Goal: Task Accomplishment & Management: Complete application form

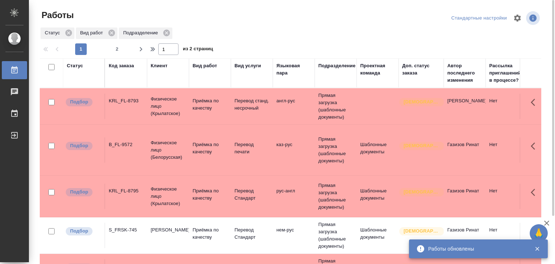
click at [318, 104] on td "Прямая загрузка (шаблонные документы)" at bounding box center [336, 106] width 42 height 36
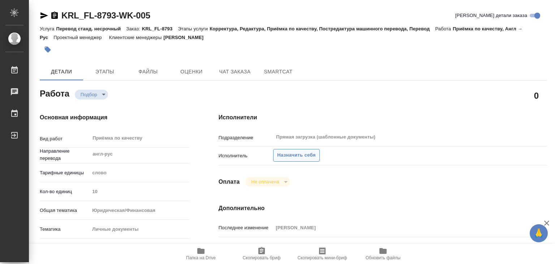
click at [295, 155] on span "Назначить себя" at bounding box center [296, 155] width 38 height 8
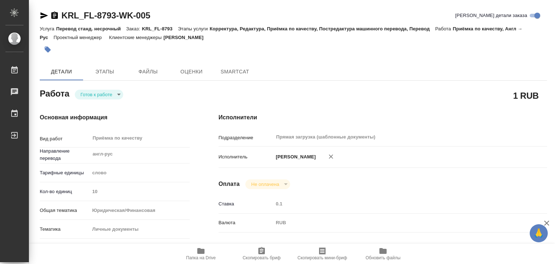
type textarea "x"
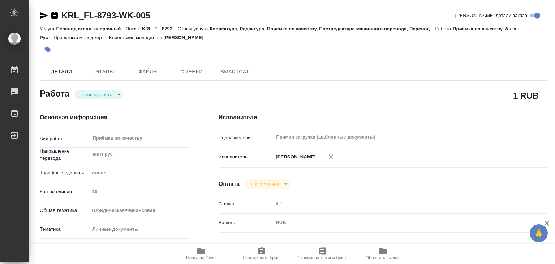
type textarea "x"
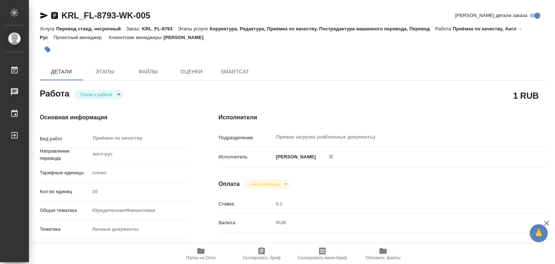
type textarea "x"
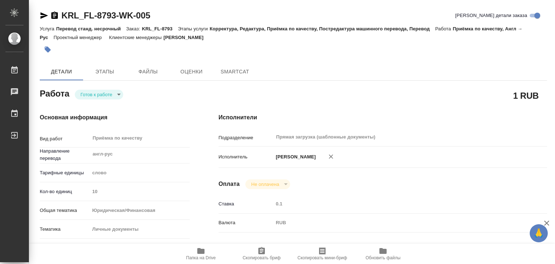
type textarea "x"
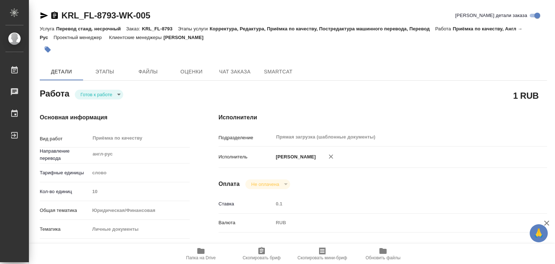
type textarea "x"
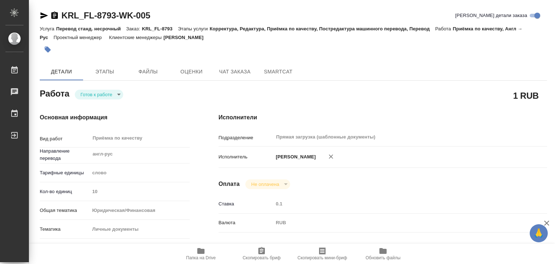
type textarea "x"
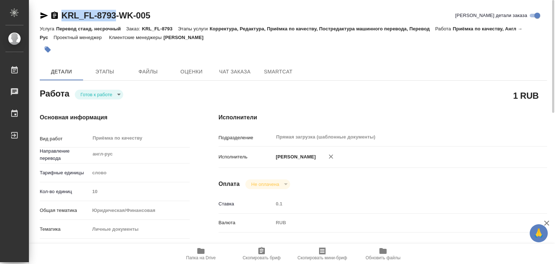
drag, startPoint x: 58, startPoint y: 8, endPoint x: 115, endPoint y: 17, distance: 57.4
copy link "KRL_FL-8793"
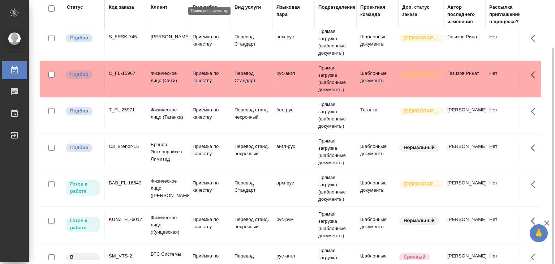
scroll to position [136, 0]
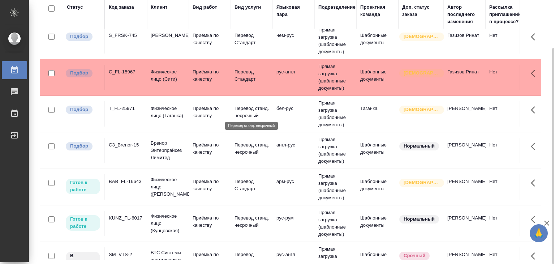
click at [249, 112] on p "Перевод станд. несрочный" at bounding box center [251, 112] width 35 height 14
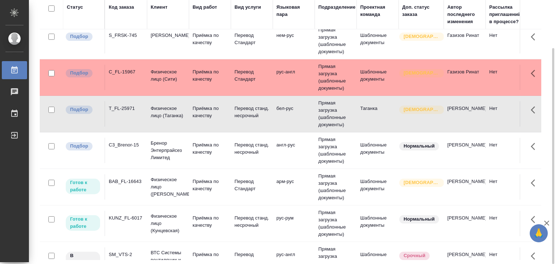
scroll to position [0, 0]
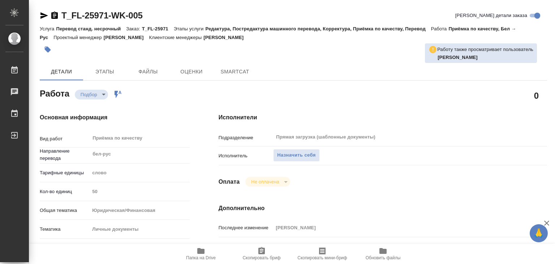
type textarea "x"
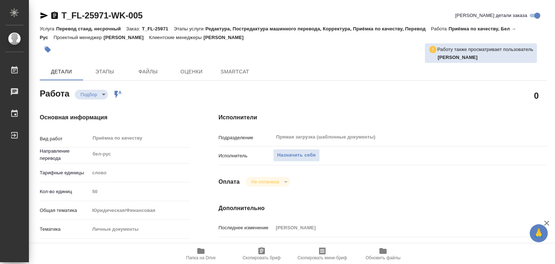
type textarea "x"
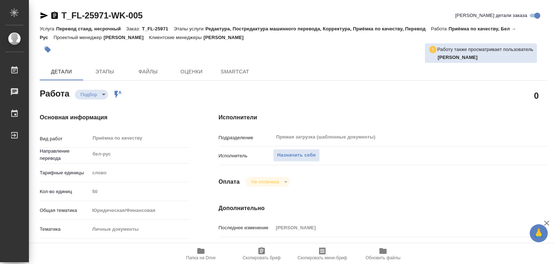
type textarea "x"
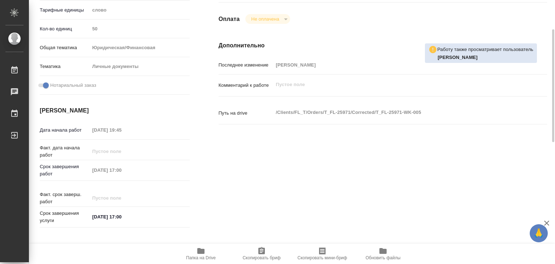
type textarea "x"
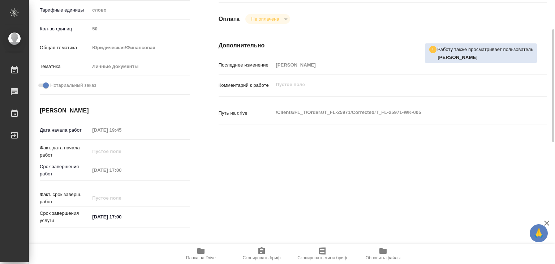
scroll to position [168, 0]
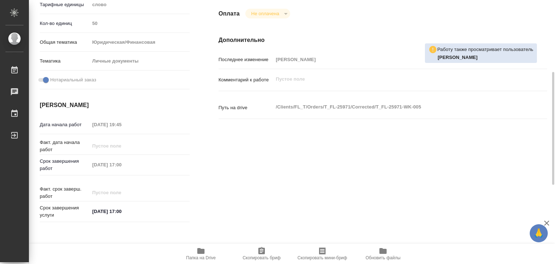
type textarea "x"
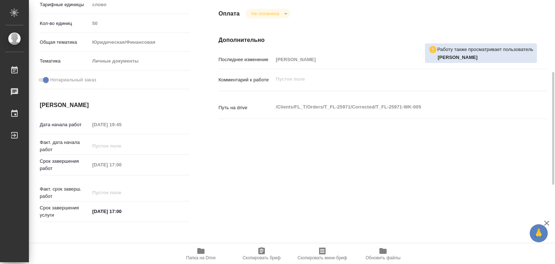
type textarea "x"
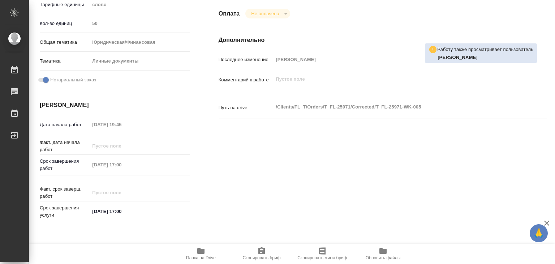
scroll to position [0, 0]
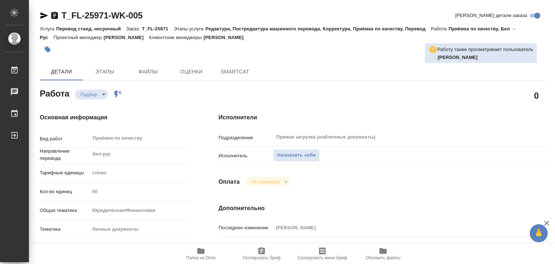
type textarea "x"
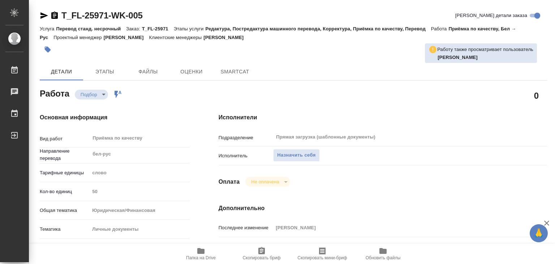
type textarea "x"
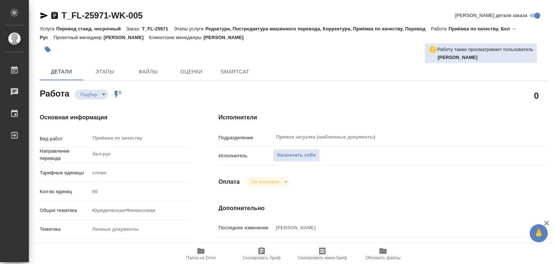
type textarea "x"
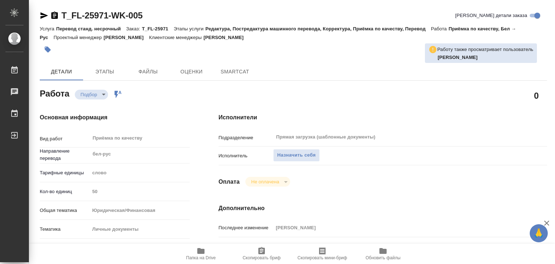
type textarea "x"
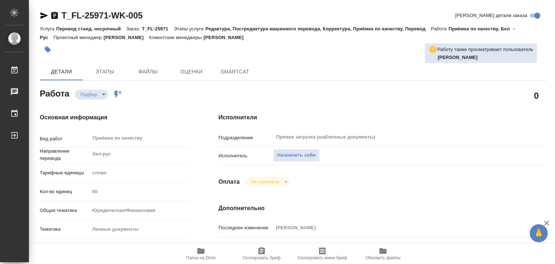
type textarea "x"
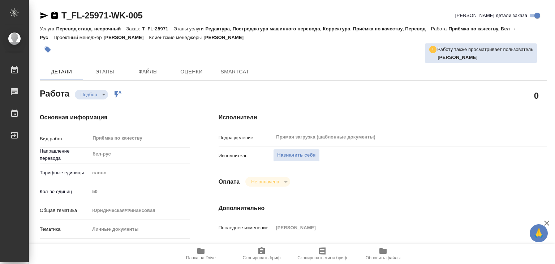
type textarea "x"
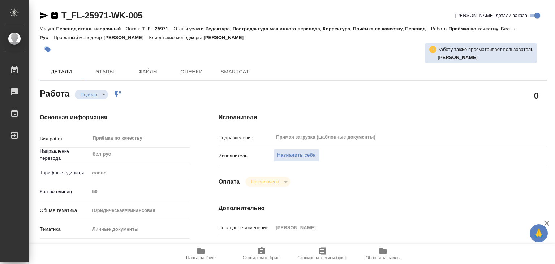
type textarea "x"
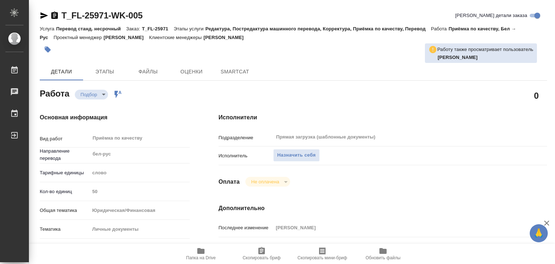
type textarea "x"
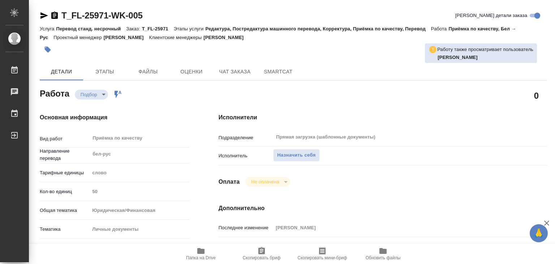
type textarea "x"
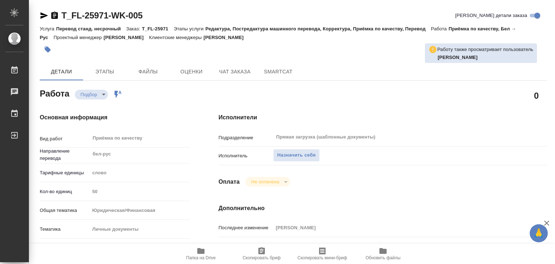
type textarea "x"
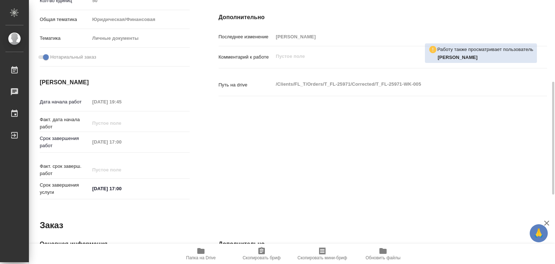
scroll to position [190, 0]
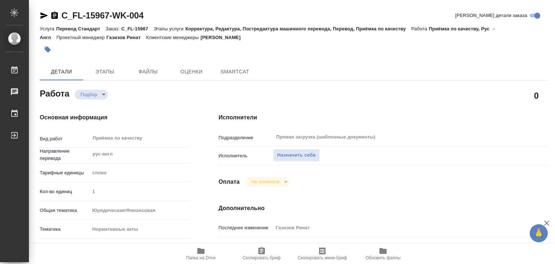
type textarea "x"
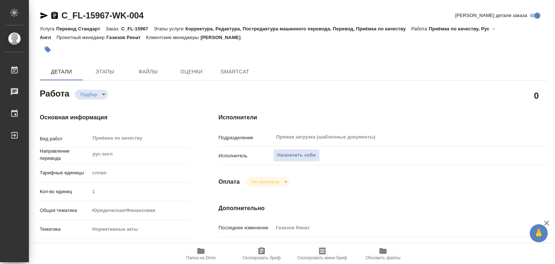
type textarea "x"
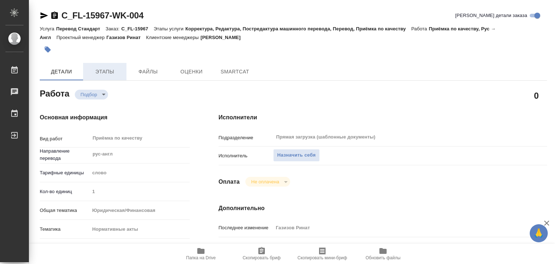
type textarea "x"
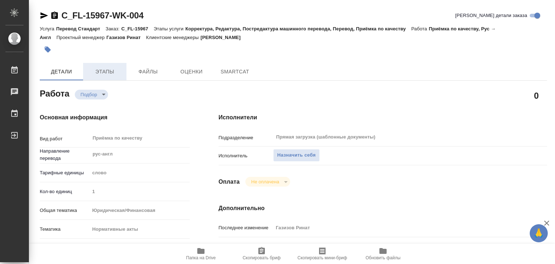
type textarea "x"
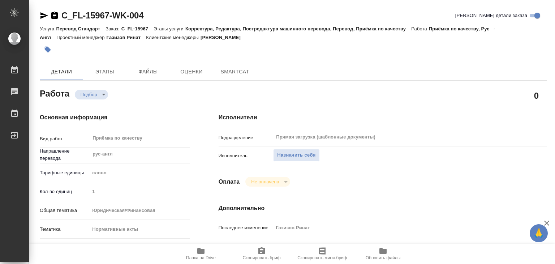
type textarea "x"
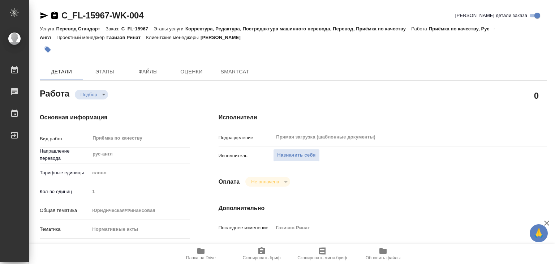
type textarea "x"
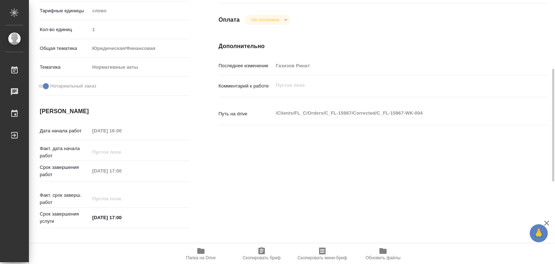
type textarea "x"
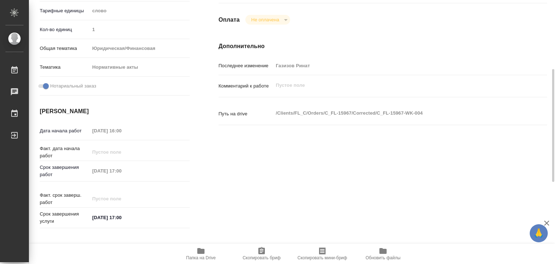
scroll to position [162, 0]
type textarea "x"
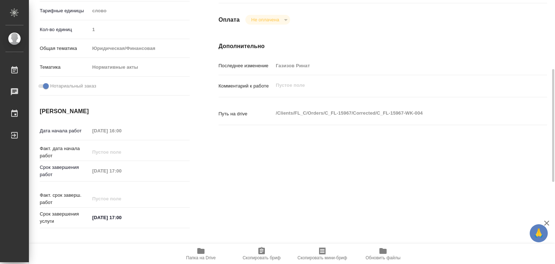
type textarea "x"
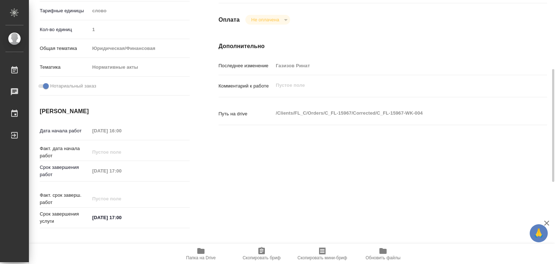
type textarea "x"
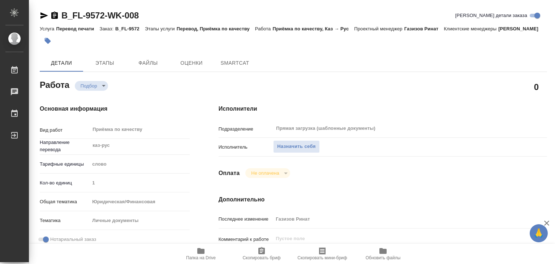
type textarea "x"
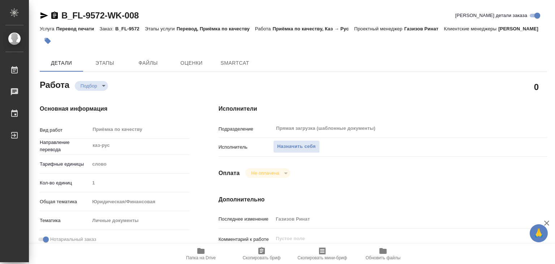
type textarea "x"
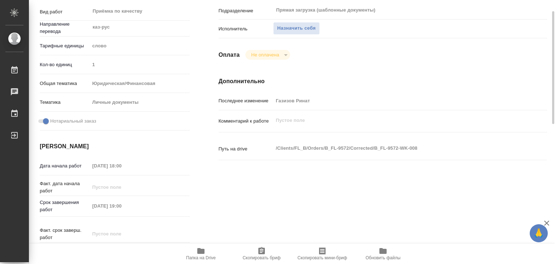
scroll to position [118, 0]
type textarea "x"
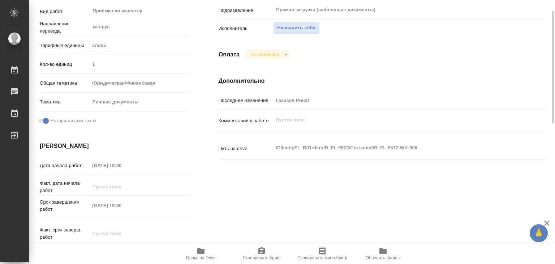
type textarea "x"
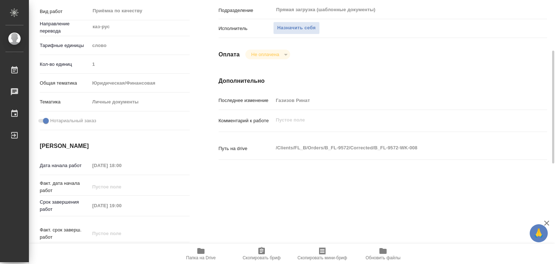
type textarea "x"
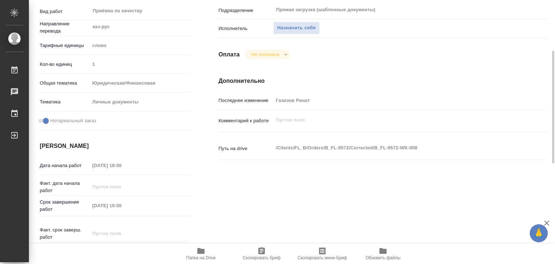
type textarea "x"
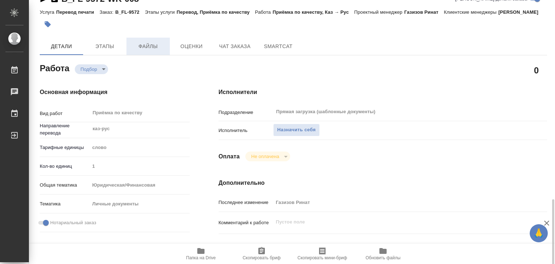
scroll to position [0, 0]
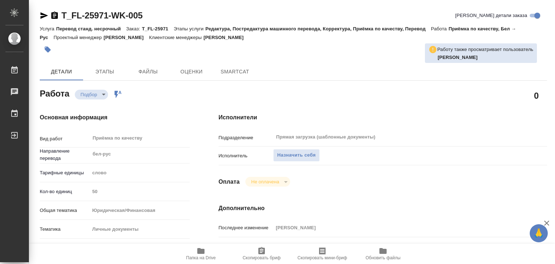
type textarea "x"
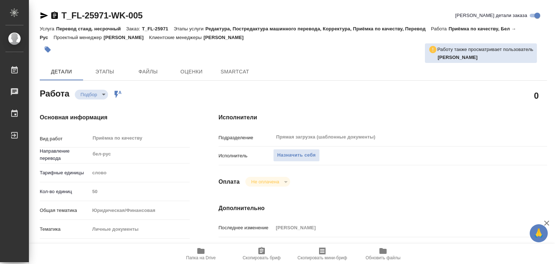
type textarea "x"
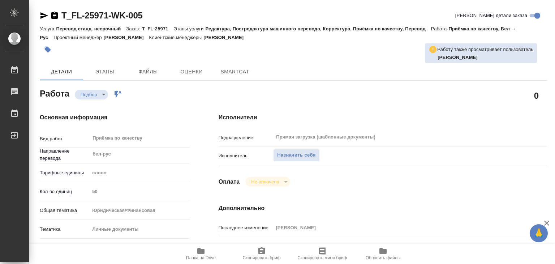
type textarea "x"
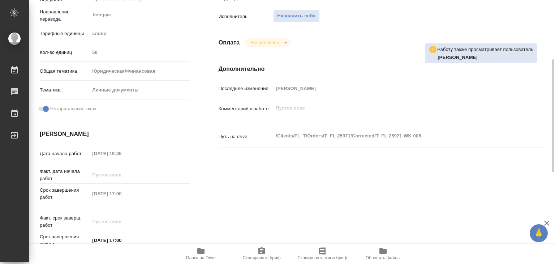
type textarea "x"
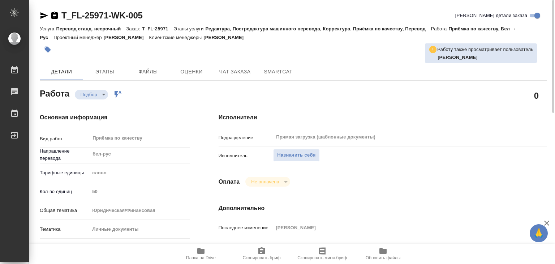
type textarea "x"
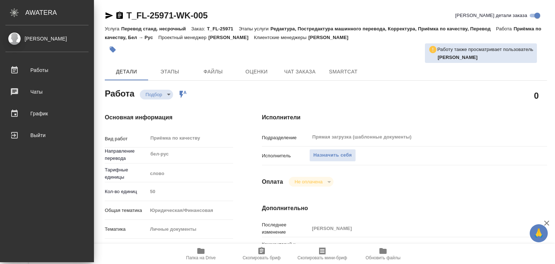
type textarea "x"
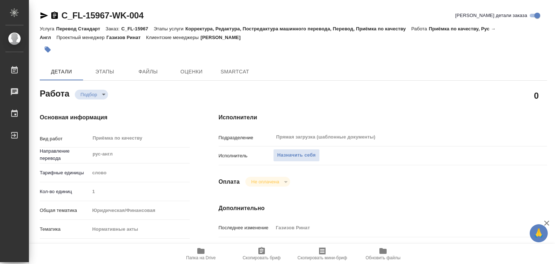
type textarea "x"
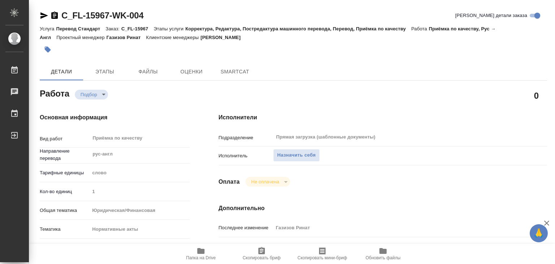
type textarea "x"
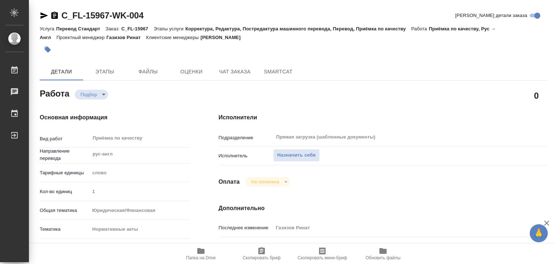
type textarea "x"
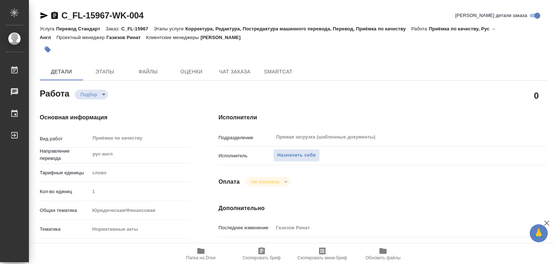
type textarea "x"
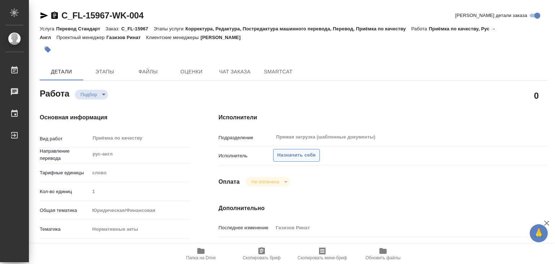
click at [300, 155] on span "Назначить себя" at bounding box center [296, 155] width 38 height 8
type textarea "x"
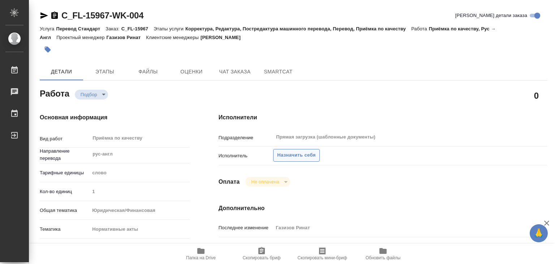
type textarea "x"
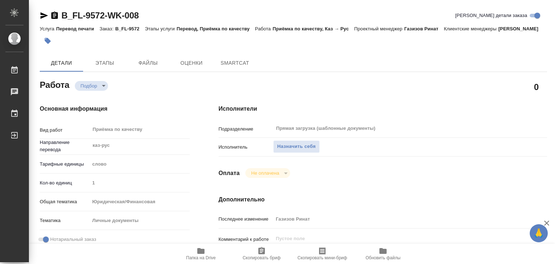
type textarea "x"
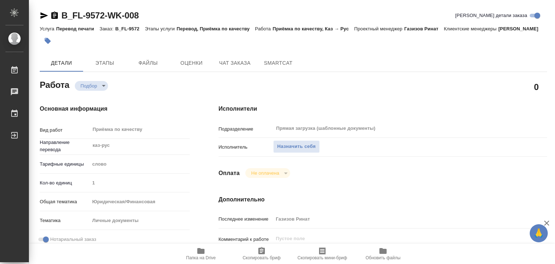
type textarea "x"
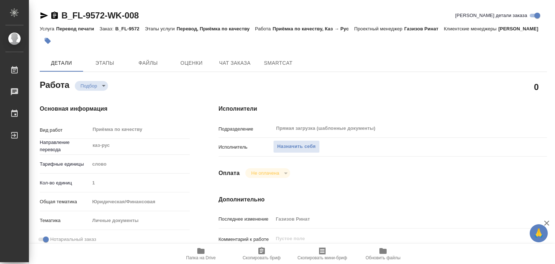
type textarea "x"
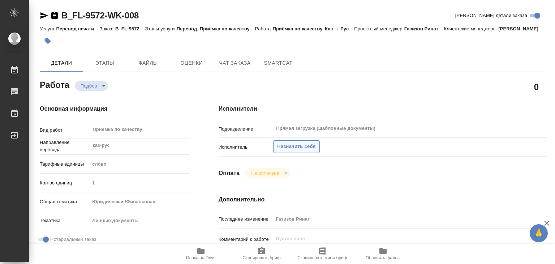
click at [286, 151] on span "Назначить себя" at bounding box center [296, 146] width 38 height 8
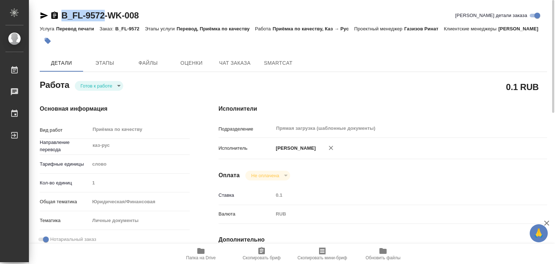
drag, startPoint x: 59, startPoint y: 9, endPoint x: 104, endPoint y: 16, distance: 45.8
copy link "B_FL-9572"
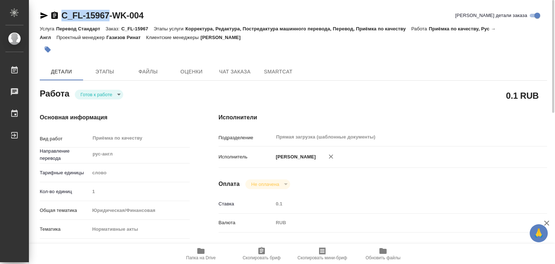
drag, startPoint x: 57, startPoint y: 1, endPoint x: 110, endPoint y: 18, distance: 55.5
copy link "C_FL-15967"
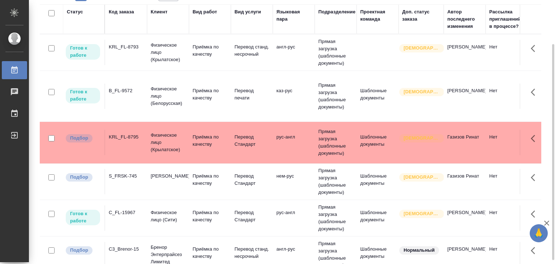
scroll to position [55, 0]
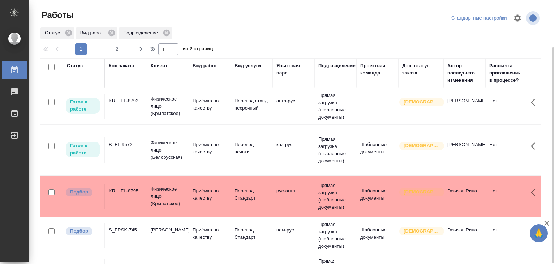
scroll to position [26, 0]
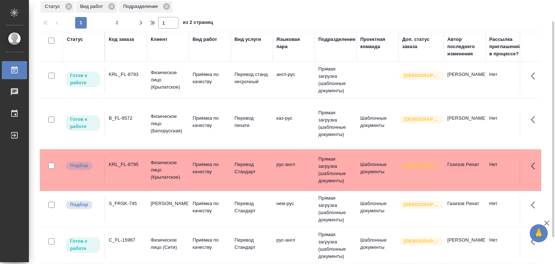
click at [131, 168] on td "KRL_FL-8795" at bounding box center [126, 169] width 42 height 25
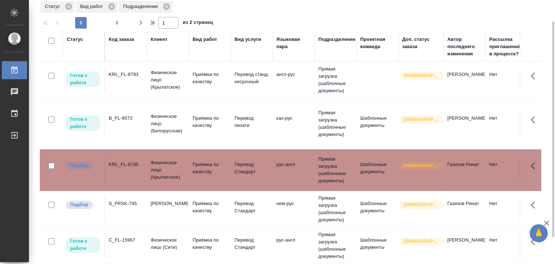
click at [132, 200] on td "S_FRSK-745" at bounding box center [126, 208] width 42 height 25
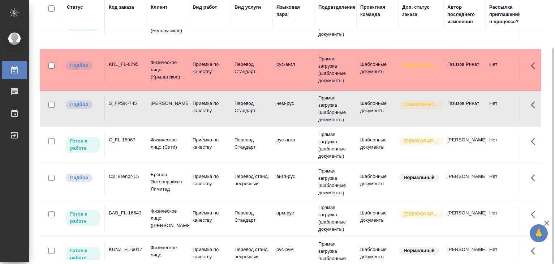
scroll to position [95, 0]
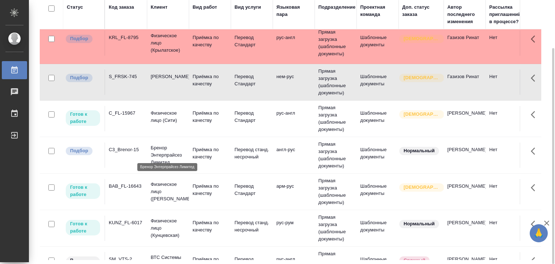
click at [173, 146] on p "Бренор Энтерпрайсез Лимитед" at bounding box center [168, 155] width 35 height 22
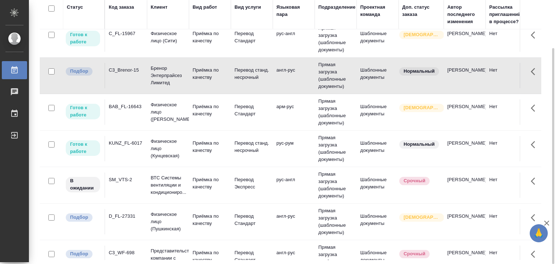
scroll to position [259, 0]
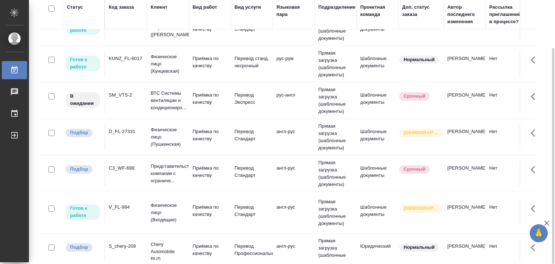
click at [139, 141] on td "D_FL-27331" at bounding box center [126, 136] width 42 height 25
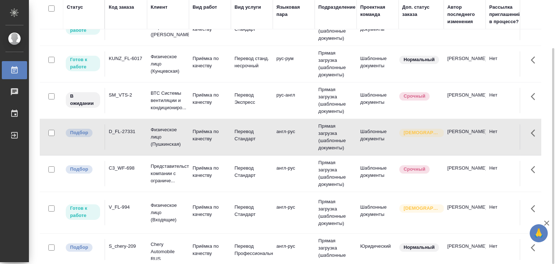
click at [121, 169] on div "C3_WF-698" at bounding box center [126, 167] width 35 height 7
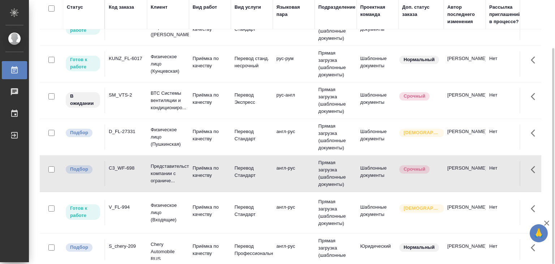
click at [121, 169] on div "C3_WF-698" at bounding box center [126, 167] width 35 height 7
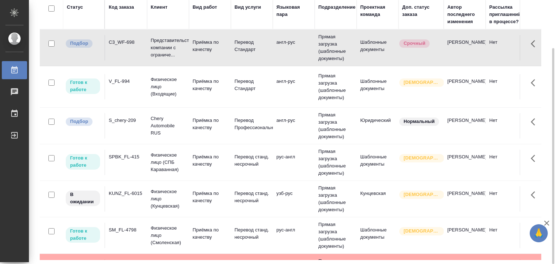
click at [134, 122] on div "S_chery-209" at bounding box center [126, 120] width 35 height 7
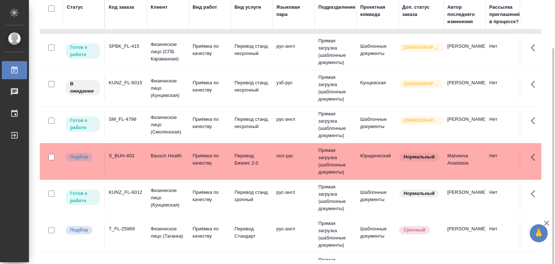
scroll to position [498, 0]
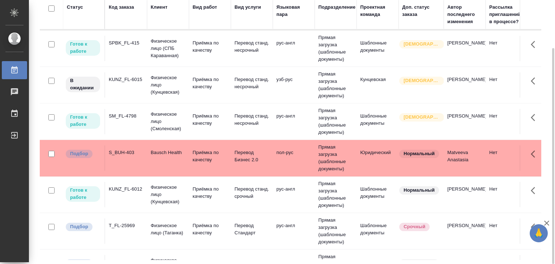
click at [159, 155] on p "Bausch Health" at bounding box center [168, 152] width 35 height 7
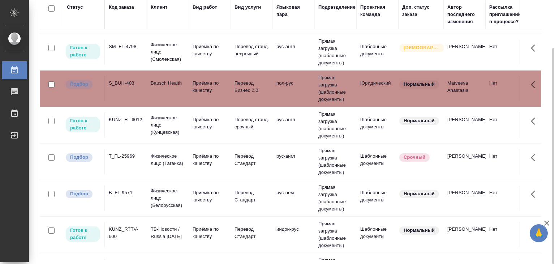
scroll to position [578, 0]
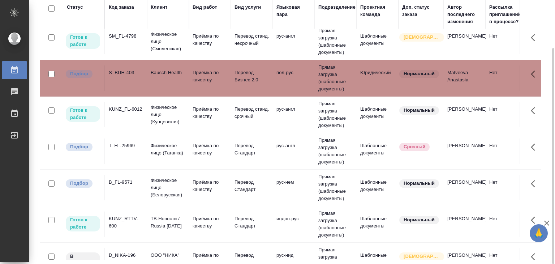
click at [153, 164] on td "Физическое лицо (Таганка)" at bounding box center [168, 150] width 42 height 25
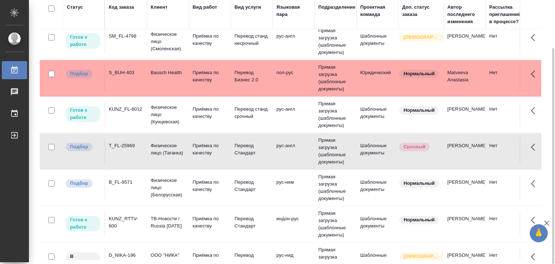
click at [140, 186] on div "B_FL-9571" at bounding box center [126, 181] width 35 height 7
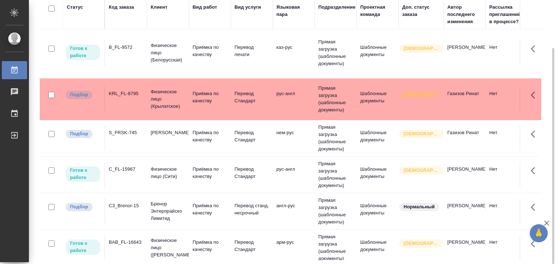
scroll to position [3, 0]
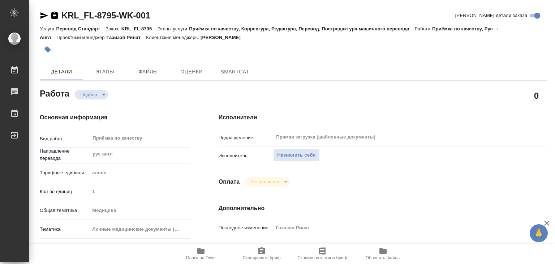
type textarea "x"
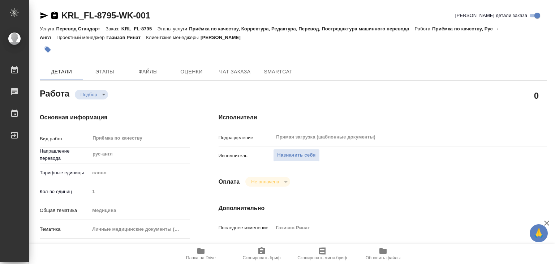
type textarea "x"
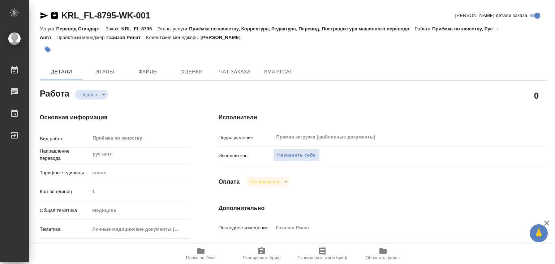
type textarea "x"
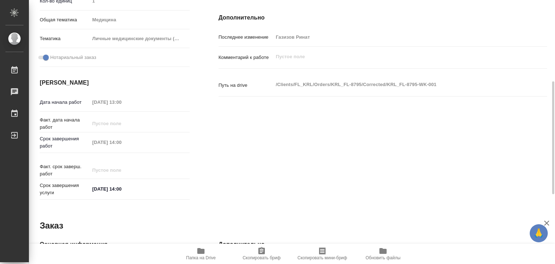
scroll to position [190, 0]
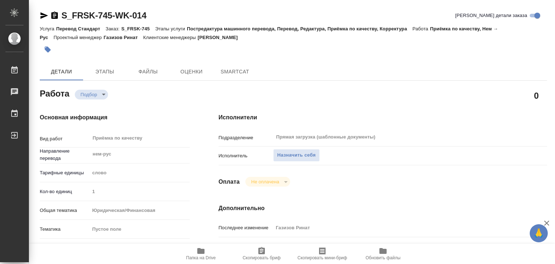
type textarea "x"
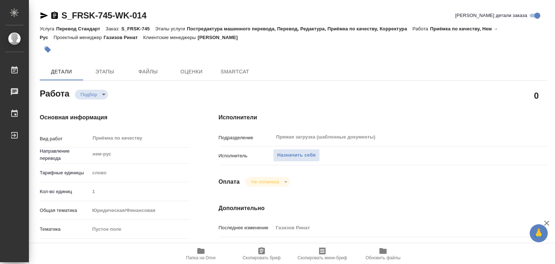
type textarea "x"
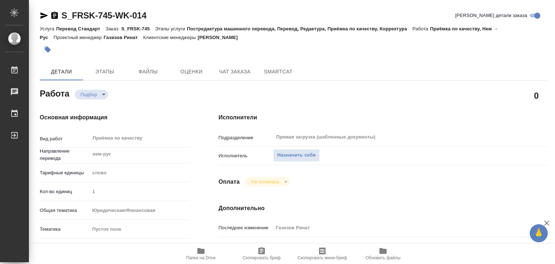
type textarea "x"
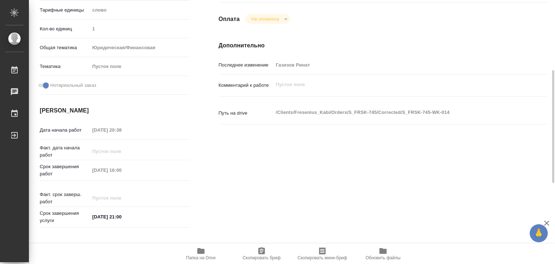
scroll to position [163, 0]
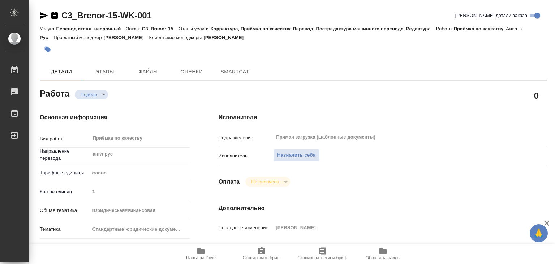
type textarea "x"
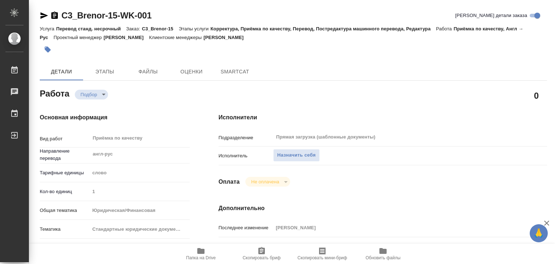
type textarea "x"
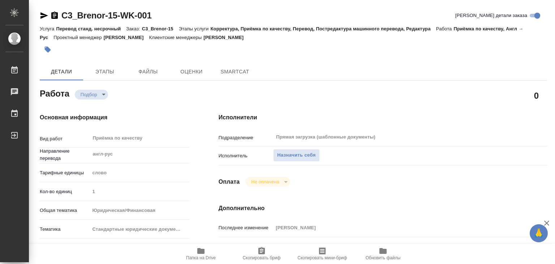
type textarea "x"
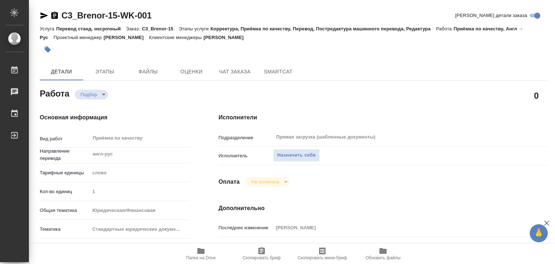
type textarea "x"
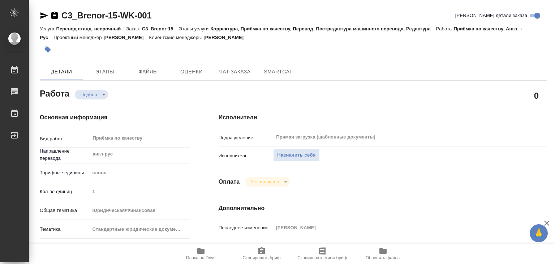
type textarea "x"
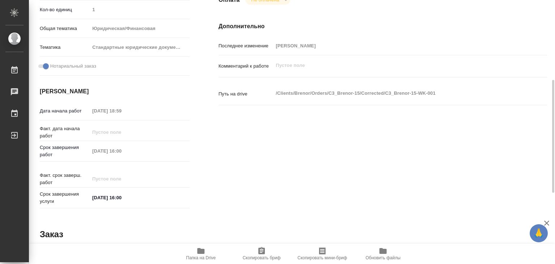
scroll to position [184, 0]
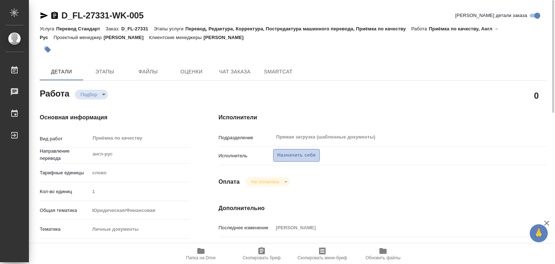
click at [297, 151] on span "Назначить себя" at bounding box center [296, 155] width 38 height 8
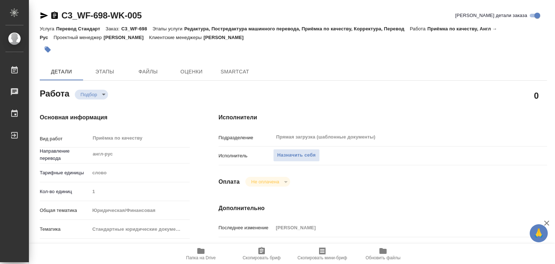
type textarea "x"
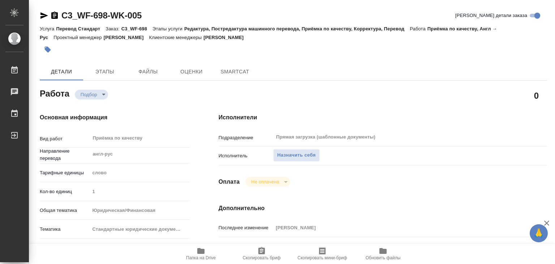
type textarea "x"
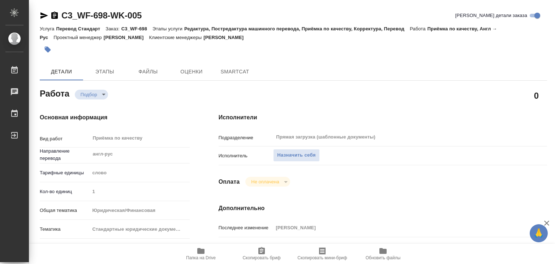
type textarea "x"
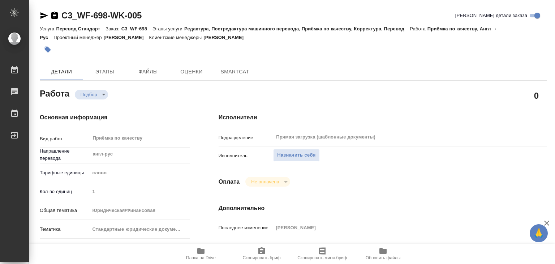
type textarea "x"
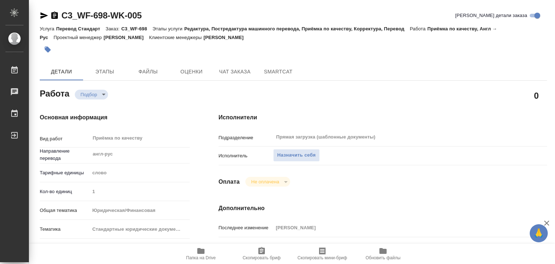
type textarea "x"
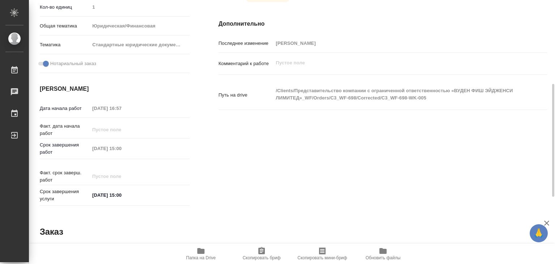
scroll to position [188, 0]
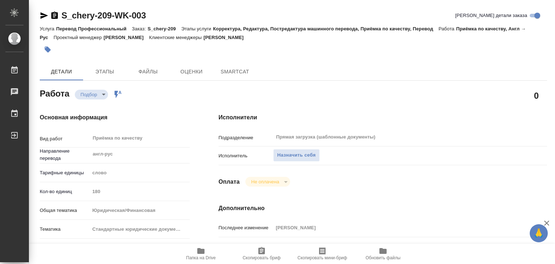
type textarea "x"
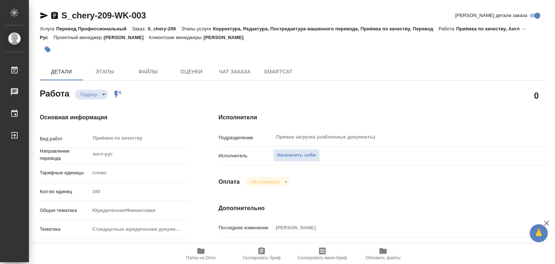
type textarea "x"
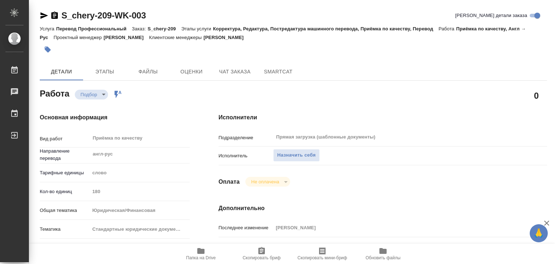
type textarea "x"
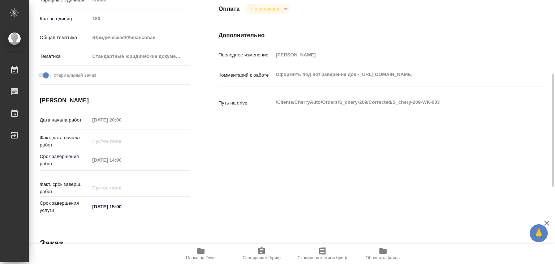
scroll to position [173, 0]
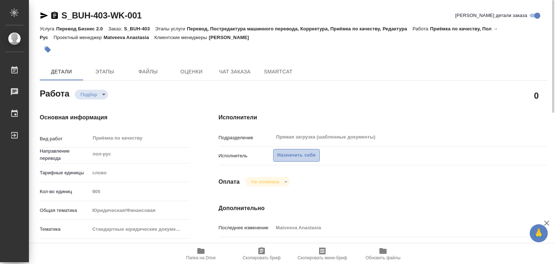
click at [290, 156] on span "Назначить себя" at bounding box center [296, 155] width 38 height 8
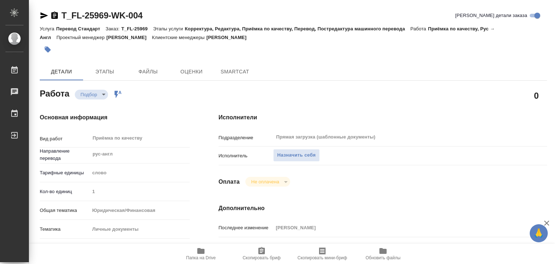
type textarea "x"
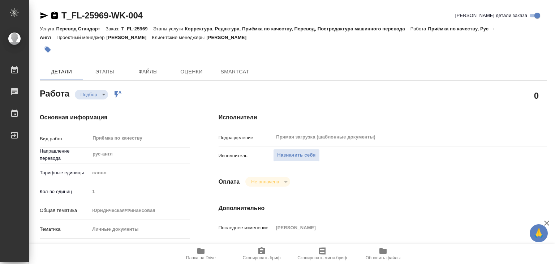
type textarea "x"
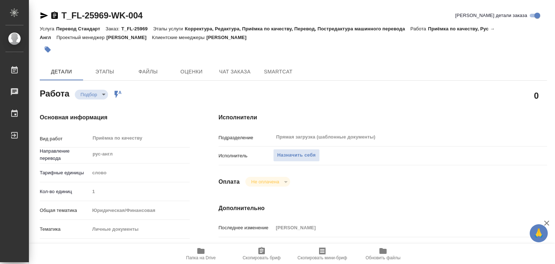
type textarea "x"
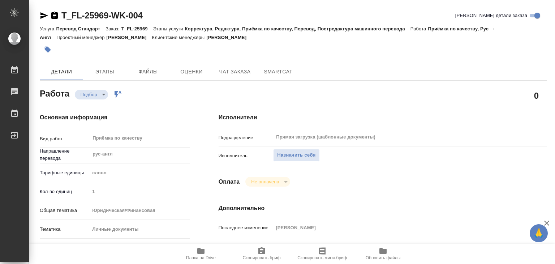
type textarea "x"
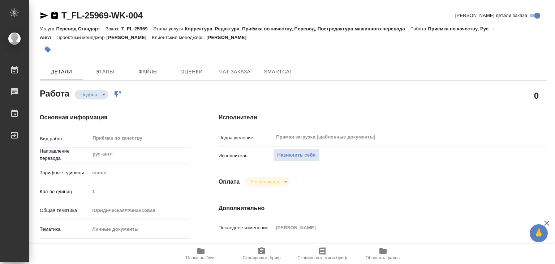
type textarea "x"
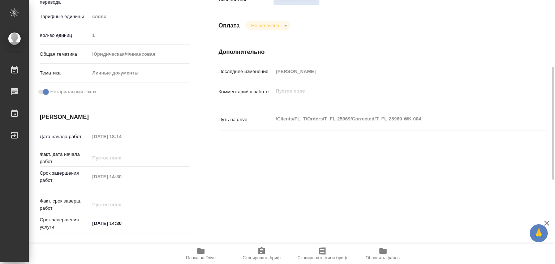
scroll to position [156, 0]
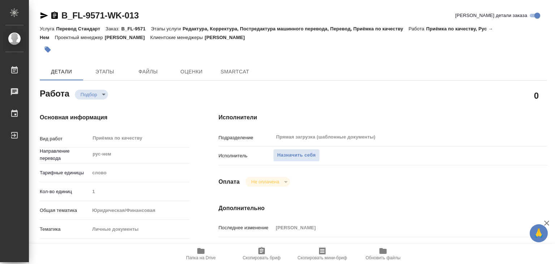
type textarea "x"
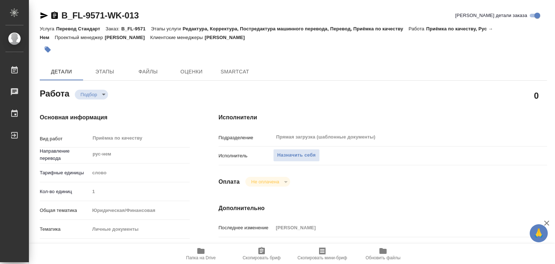
type textarea "x"
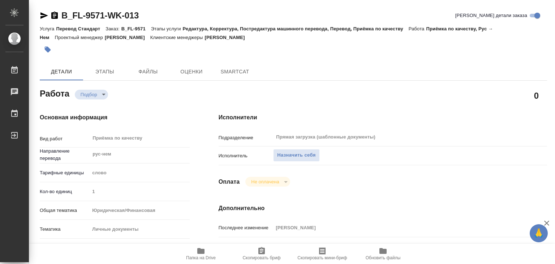
type textarea "x"
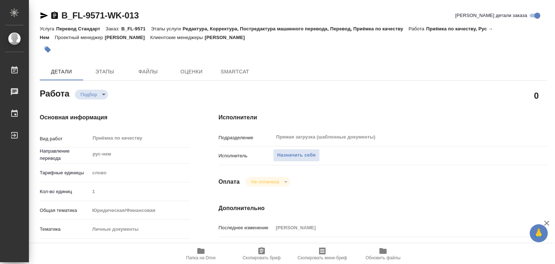
type textarea "x"
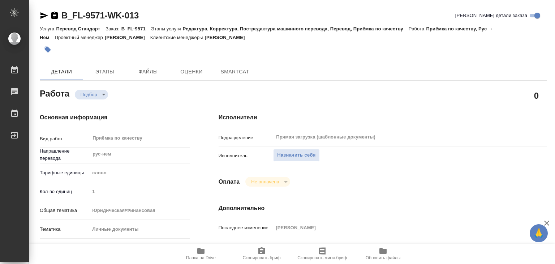
type textarea "x"
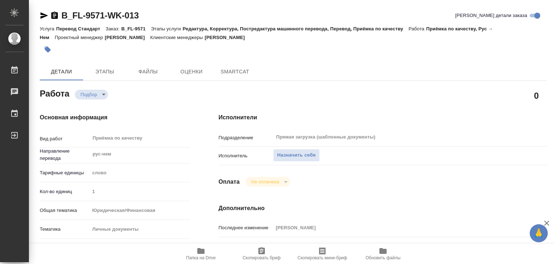
type textarea "x"
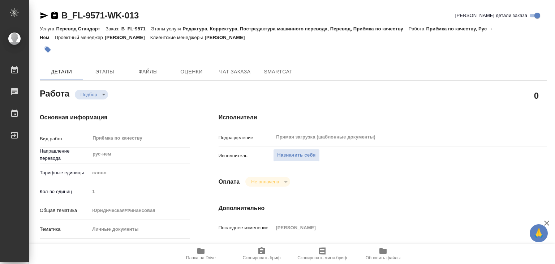
type textarea "x"
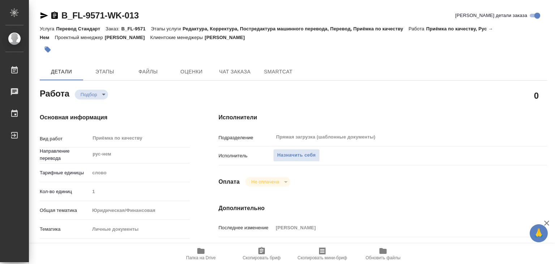
type textarea "x"
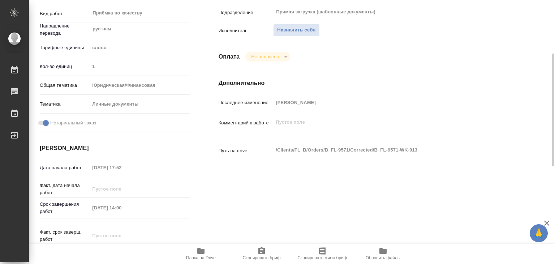
type textarea "x"
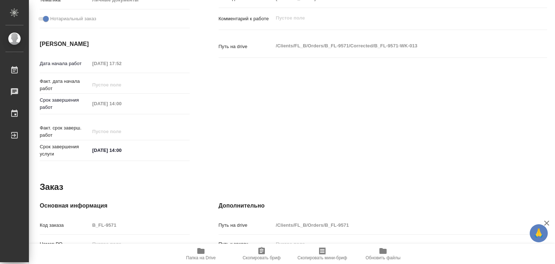
scroll to position [234, 0]
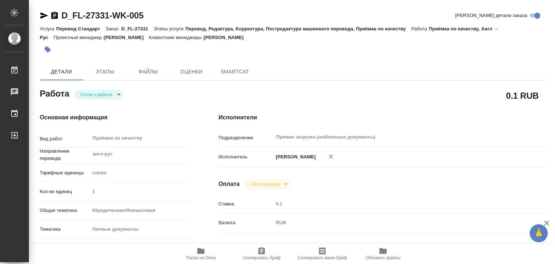
type textarea "x"
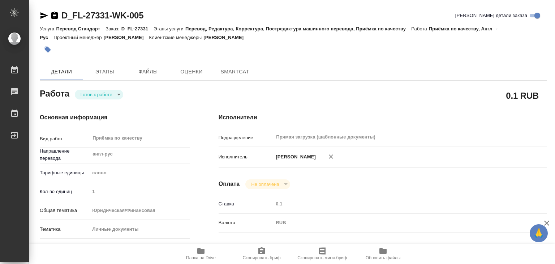
type textarea "x"
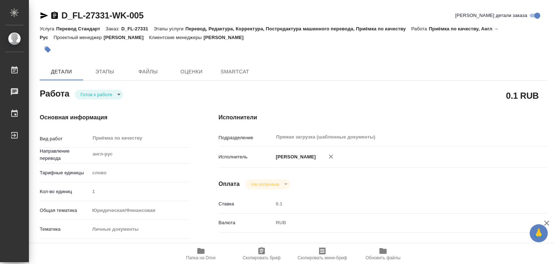
type textarea "x"
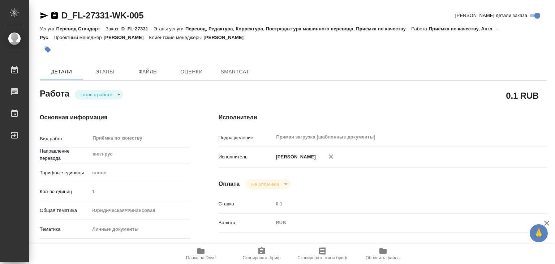
type textarea "x"
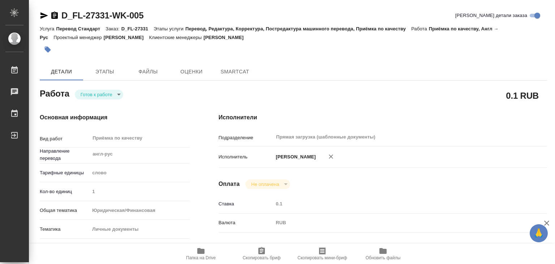
type textarea "x"
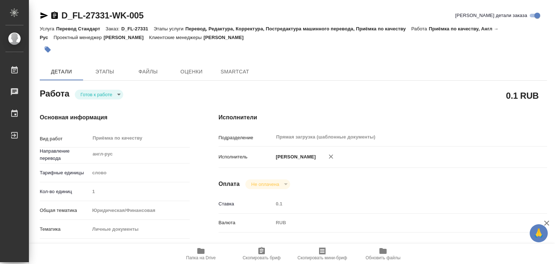
type textarea "x"
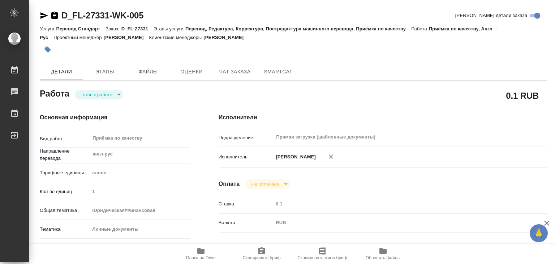
type textarea "x"
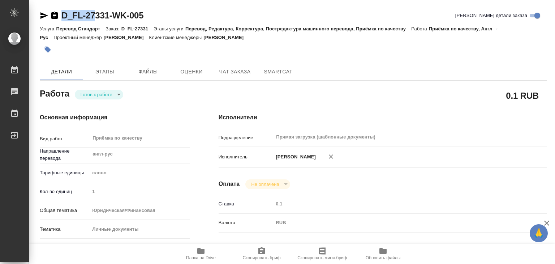
type textarea "x"
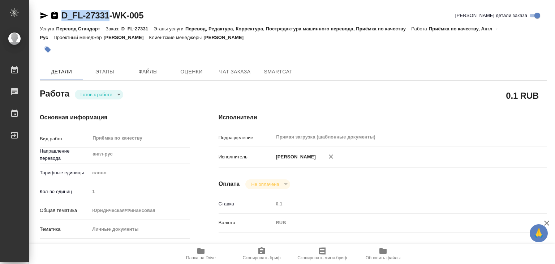
drag, startPoint x: 57, startPoint y: 7, endPoint x: 108, endPoint y: 16, distance: 52.0
copy link "D_FL-27331"
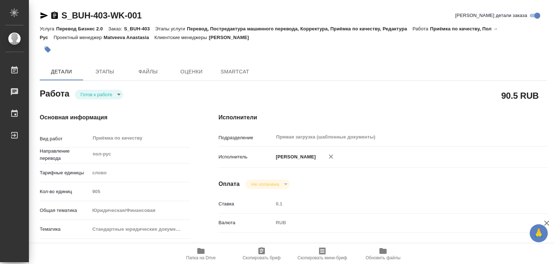
type textarea "x"
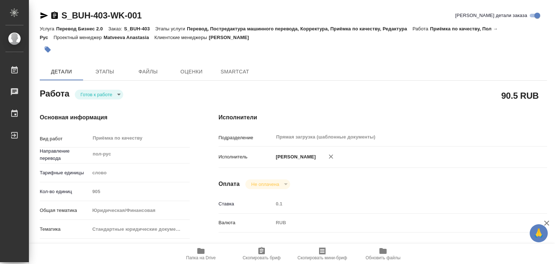
type textarea "x"
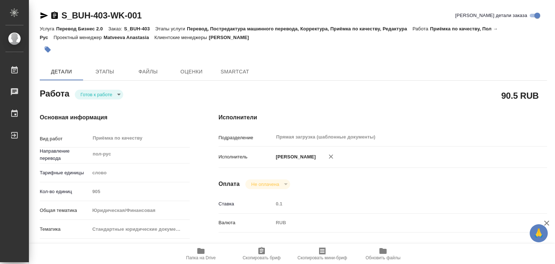
type textarea "x"
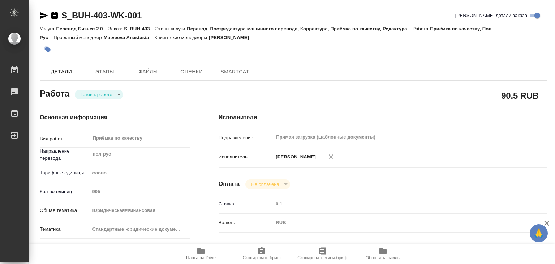
type textarea "x"
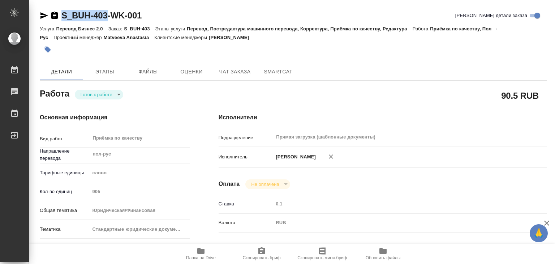
drag, startPoint x: 59, startPoint y: 7, endPoint x: 109, endPoint y: 15, distance: 50.2
copy link "S_BUH-403"
type textarea "x"
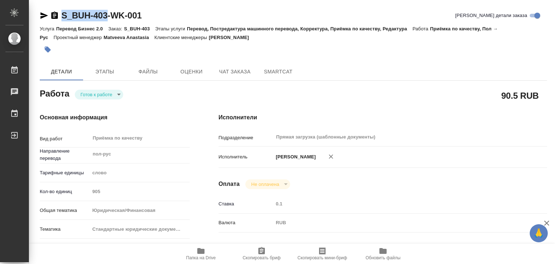
type textarea "x"
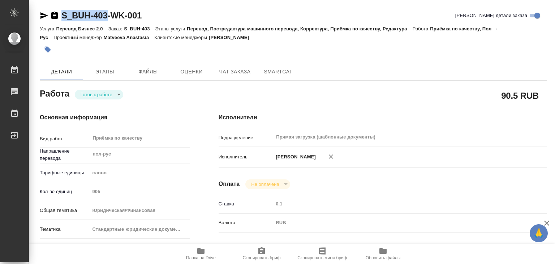
type textarea "x"
